Goal: Task Accomplishment & Management: Complete application form

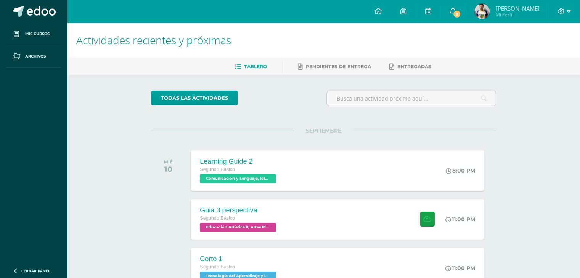
click at [455, 18] on link "8" at bounding box center [453, 11] width 24 height 23
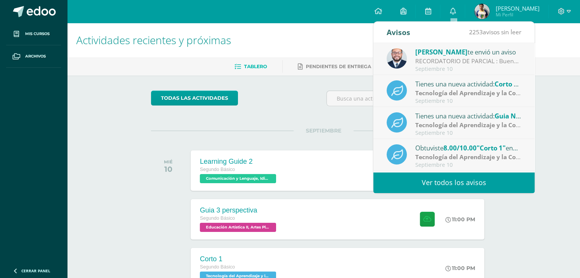
click at [463, 73] on div "Giovanni te envió un aviso RECORDATORIO DE PARCIAL : Buenas tardes Jovenes, se …" at bounding box center [453, 59] width 161 height 32
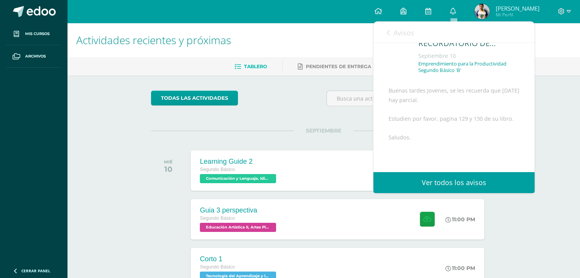
scroll to position [76, 0]
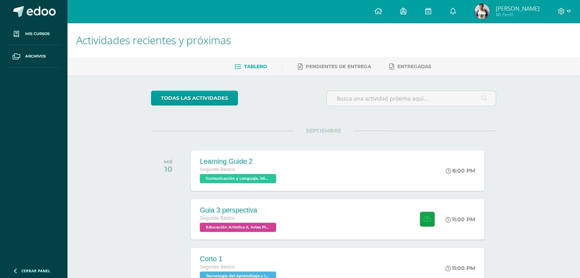
click at [292, 93] on div "todas las Actividades" at bounding box center [221, 102] width 146 height 22
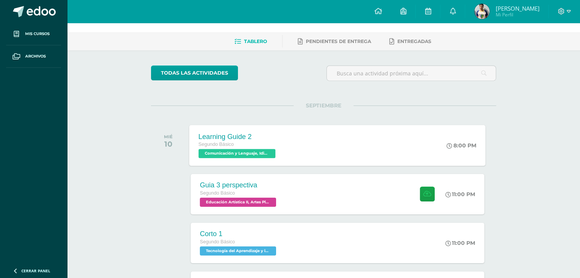
scroll to position [38, 0]
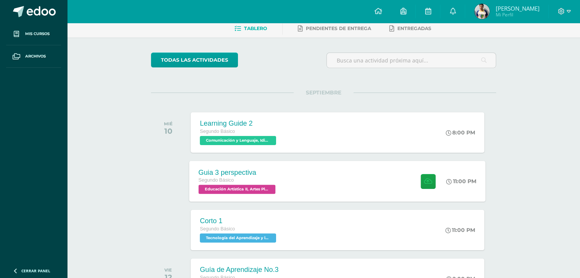
click at [312, 183] on div "Guia 3 perspectiva Segundo Básico Educación Artística II, Artes Plásticas 'B' 1…" at bounding box center [338, 181] width 296 height 41
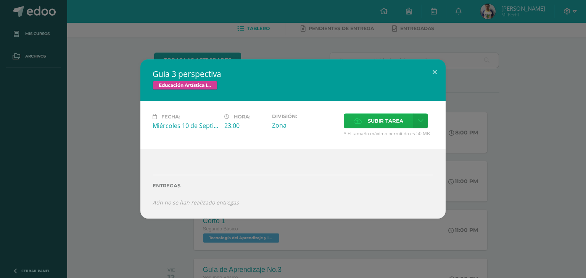
click at [379, 125] on span "Subir tarea" at bounding box center [385, 121] width 35 height 14
click at [0, 0] on input "Subir tarea" at bounding box center [0, 0] width 0 height 0
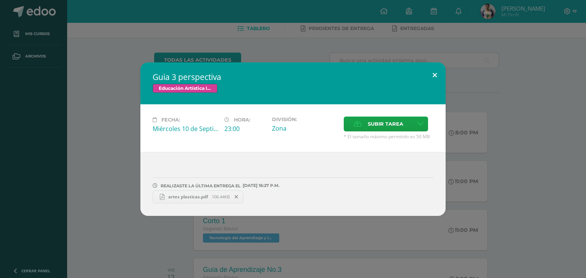
click at [433, 70] on button at bounding box center [435, 76] width 22 height 26
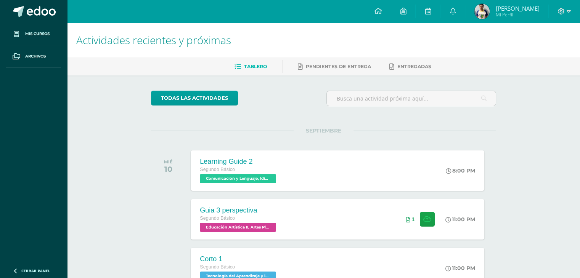
scroll to position [15, 0]
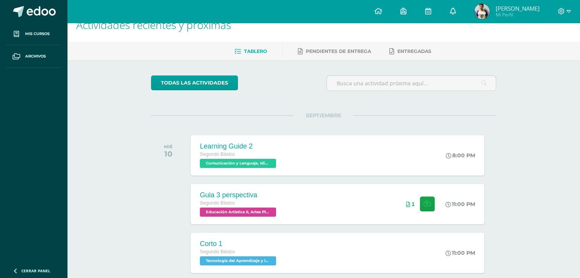
click at [461, 16] on link "0" at bounding box center [453, 11] width 24 height 23
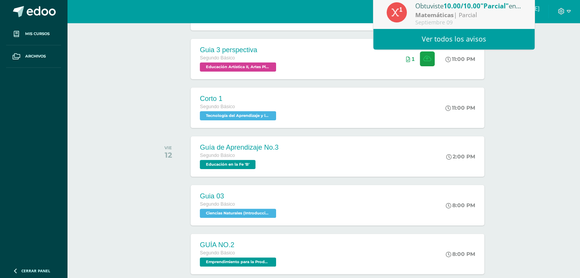
scroll to position [168, 0]
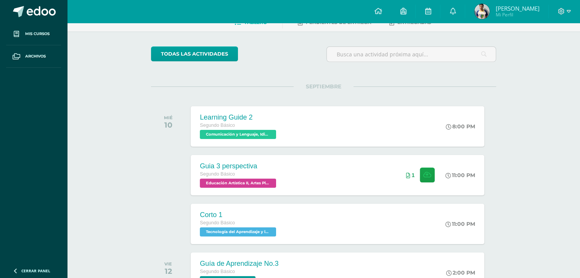
scroll to position [38, 0]
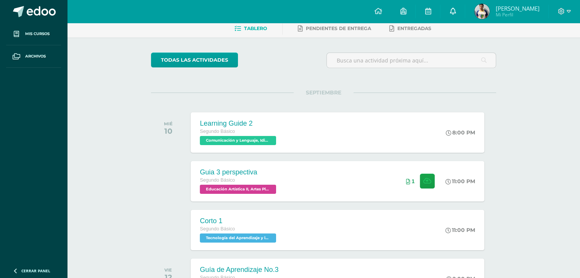
click at [449, 15] on link at bounding box center [453, 11] width 24 height 23
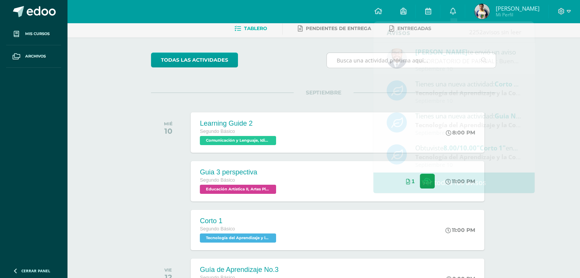
click at [327, 60] on div at bounding box center [412, 61] width 170 height 16
